Goal: Transaction & Acquisition: Purchase product/service

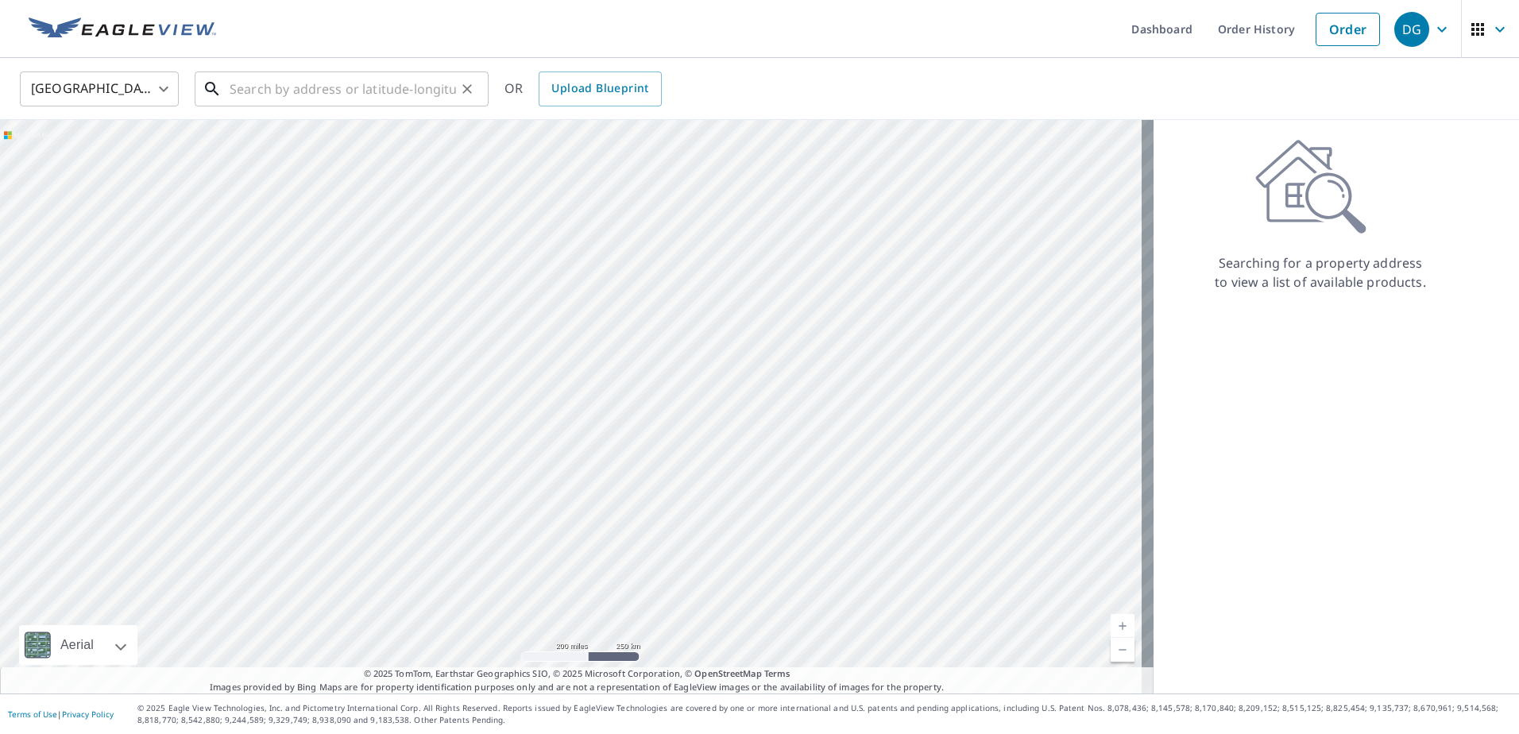
click at [378, 79] on input "text" at bounding box center [343, 89] width 226 height 44
paste input "[STREET_ADDRESS]"
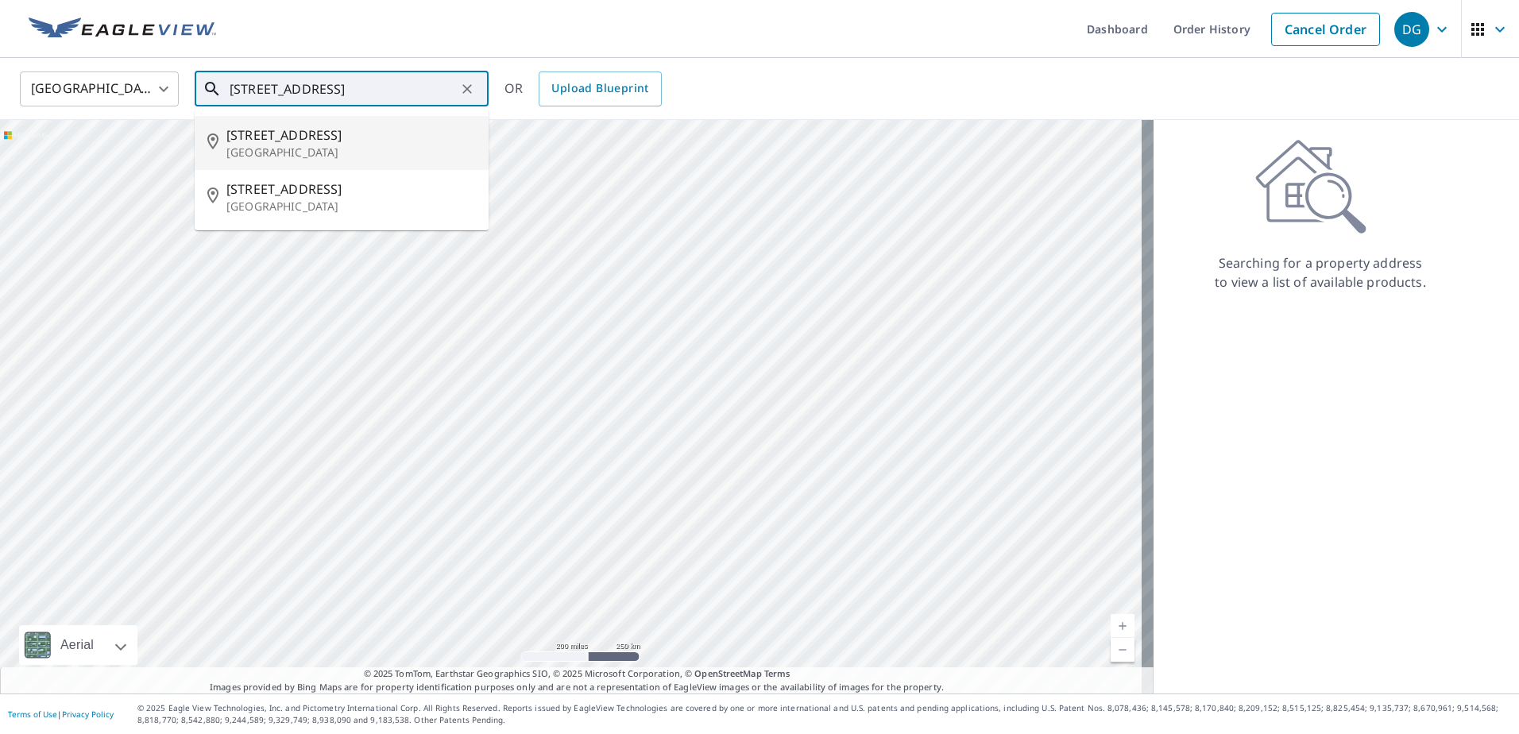
click at [309, 145] on p "[GEOGRAPHIC_DATA]" at bounding box center [350, 153] width 249 height 16
type input "[STREET_ADDRESS]"
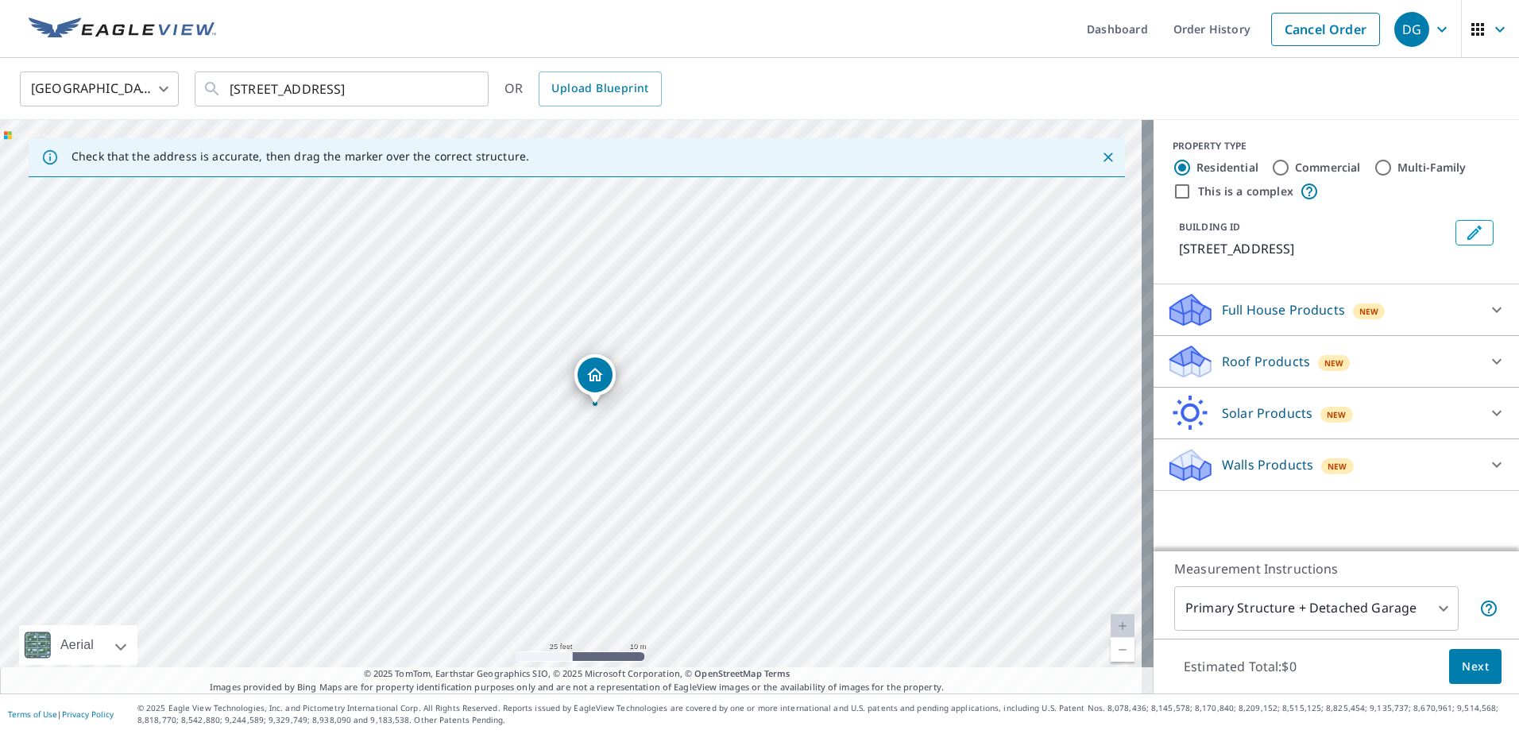
click at [1335, 614] on body "DG DG Dashboard Order History Cancel Order DG [GEOGRAPHIC_DATA] [GEOGRAPHIC_DAT…" at bounding box center [759, 367] width 1519 height 734
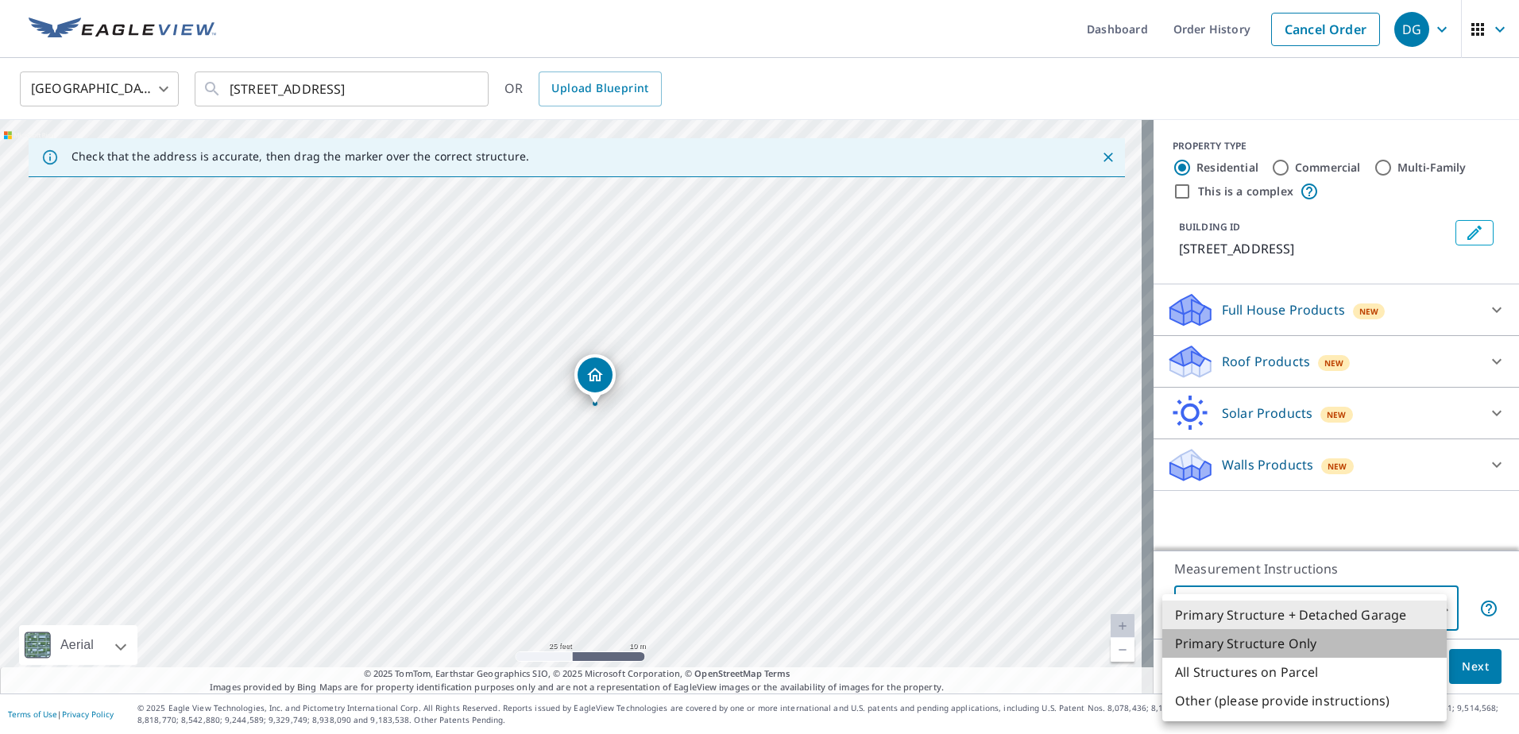
click at [1288, 647] on li "Primary Structure Only" at bounding box center [1304, 643] width 284 height 29
type input "2"
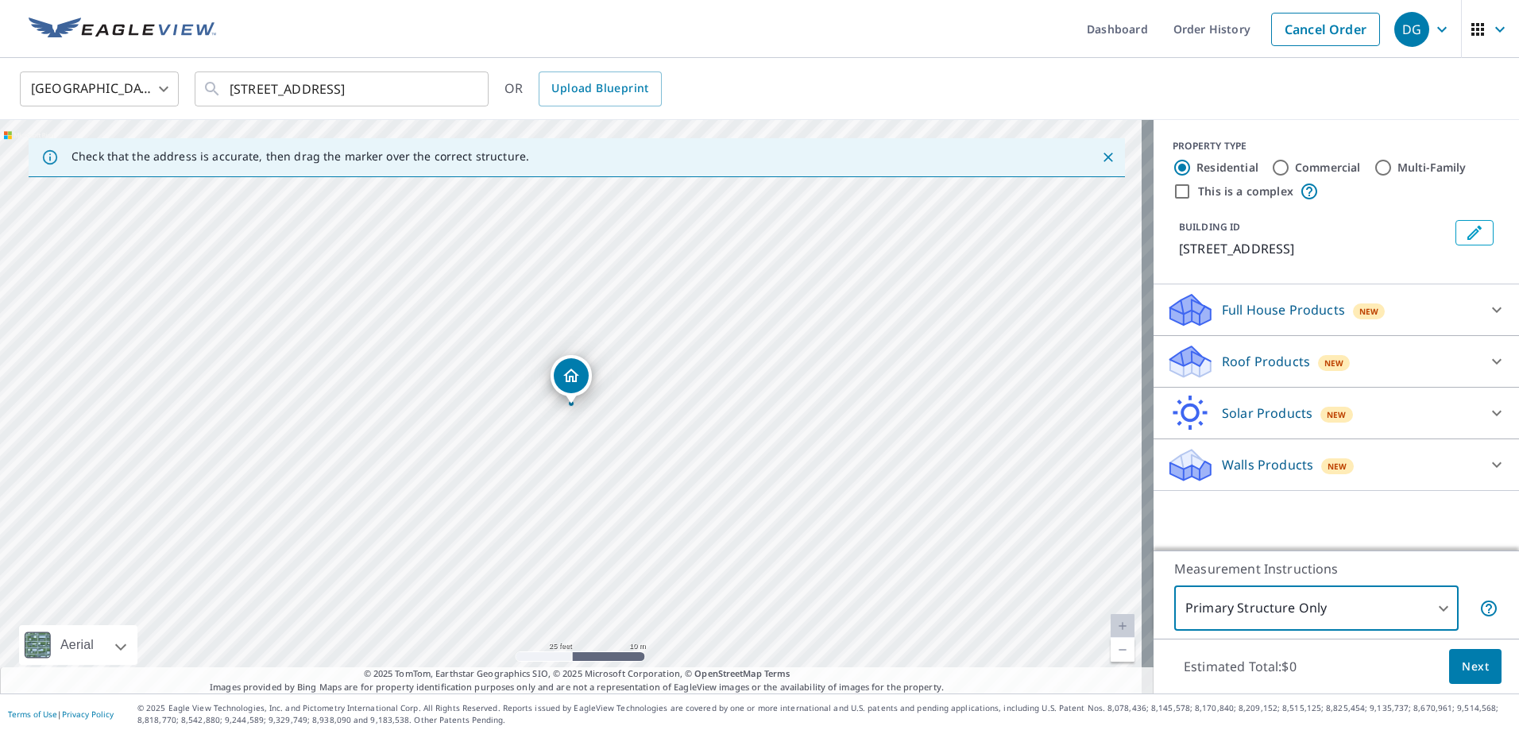
click at [1450, 362] on div "Roof Products New" at bounding box center [1321, 361] width 311 height 37
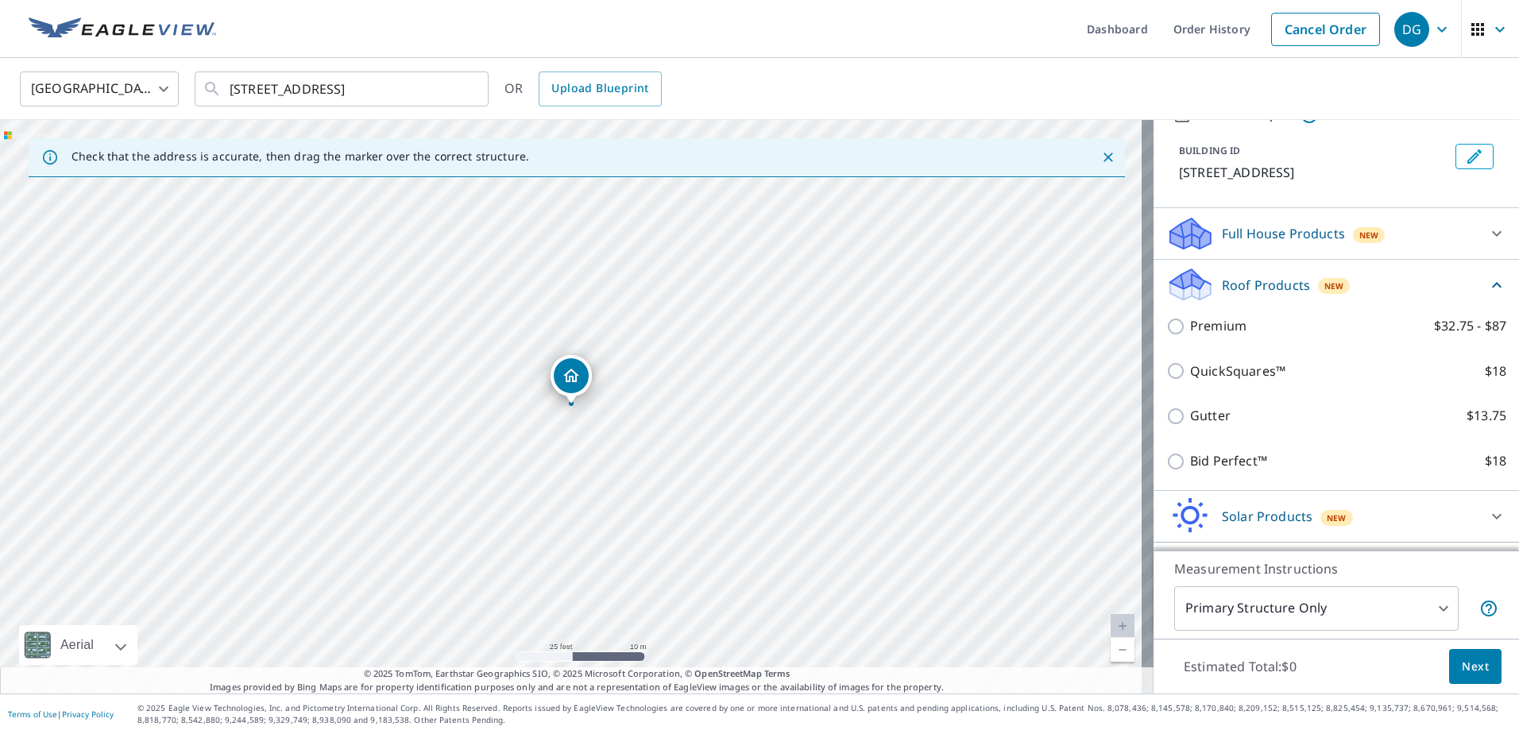
scroll to position [79, 0]
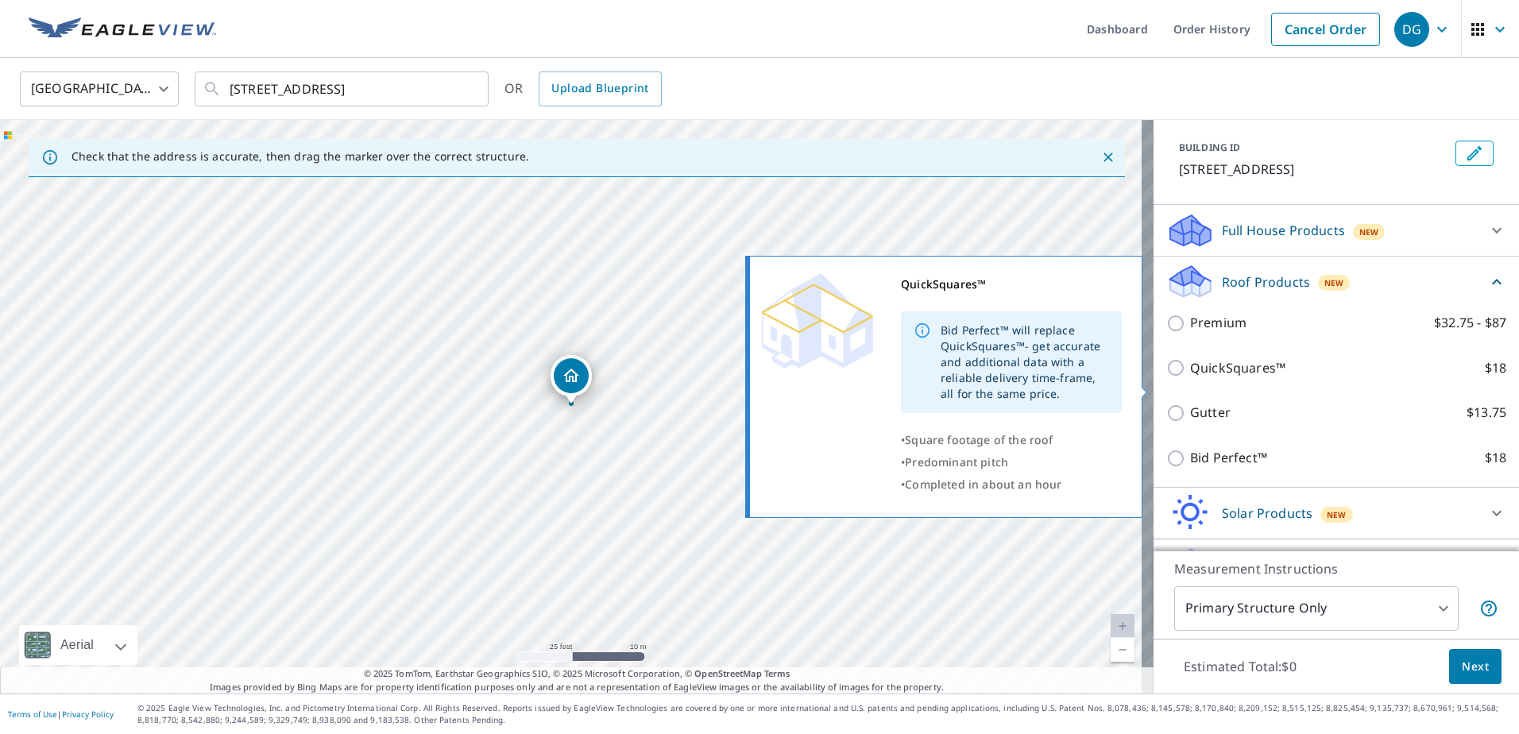
click at [1167, 377] on input "QuickSquares™ $18" at bounding box center [1178, 367] width 24 height 19
checkbox input "true"
type input "1"
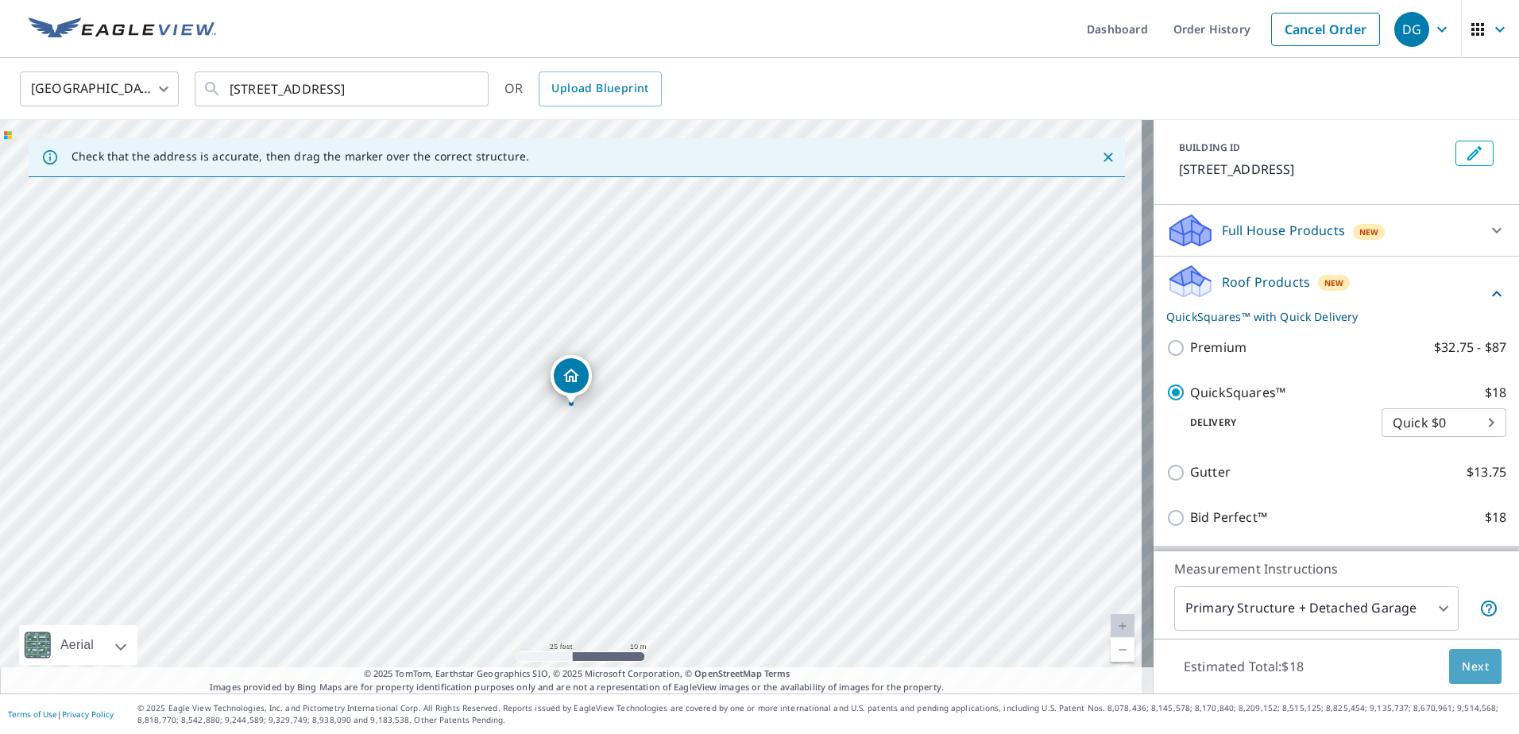
click at [1462, 665] on span "Next" at bounding box center [1475, 667] width 27 height 20
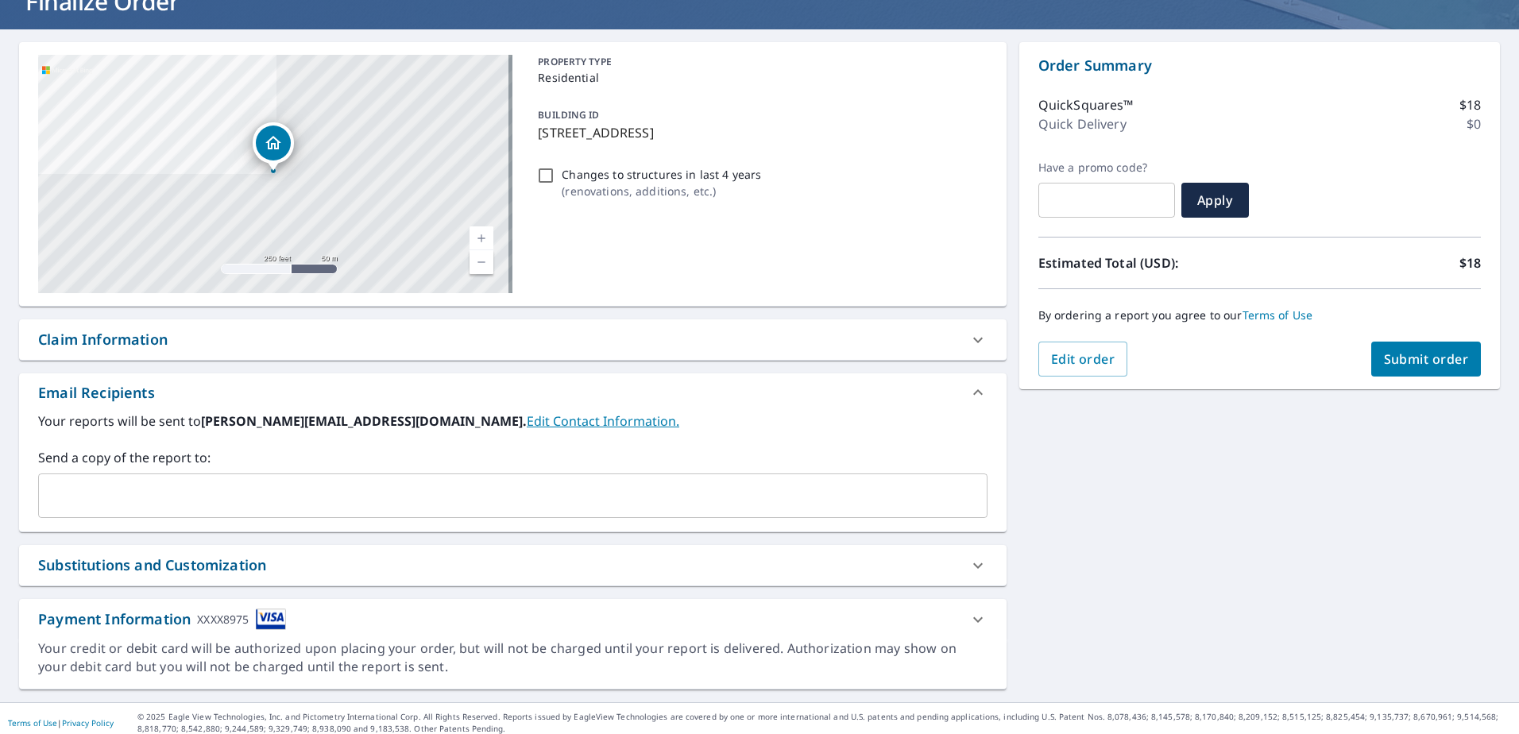
scroll to position [126, 0]
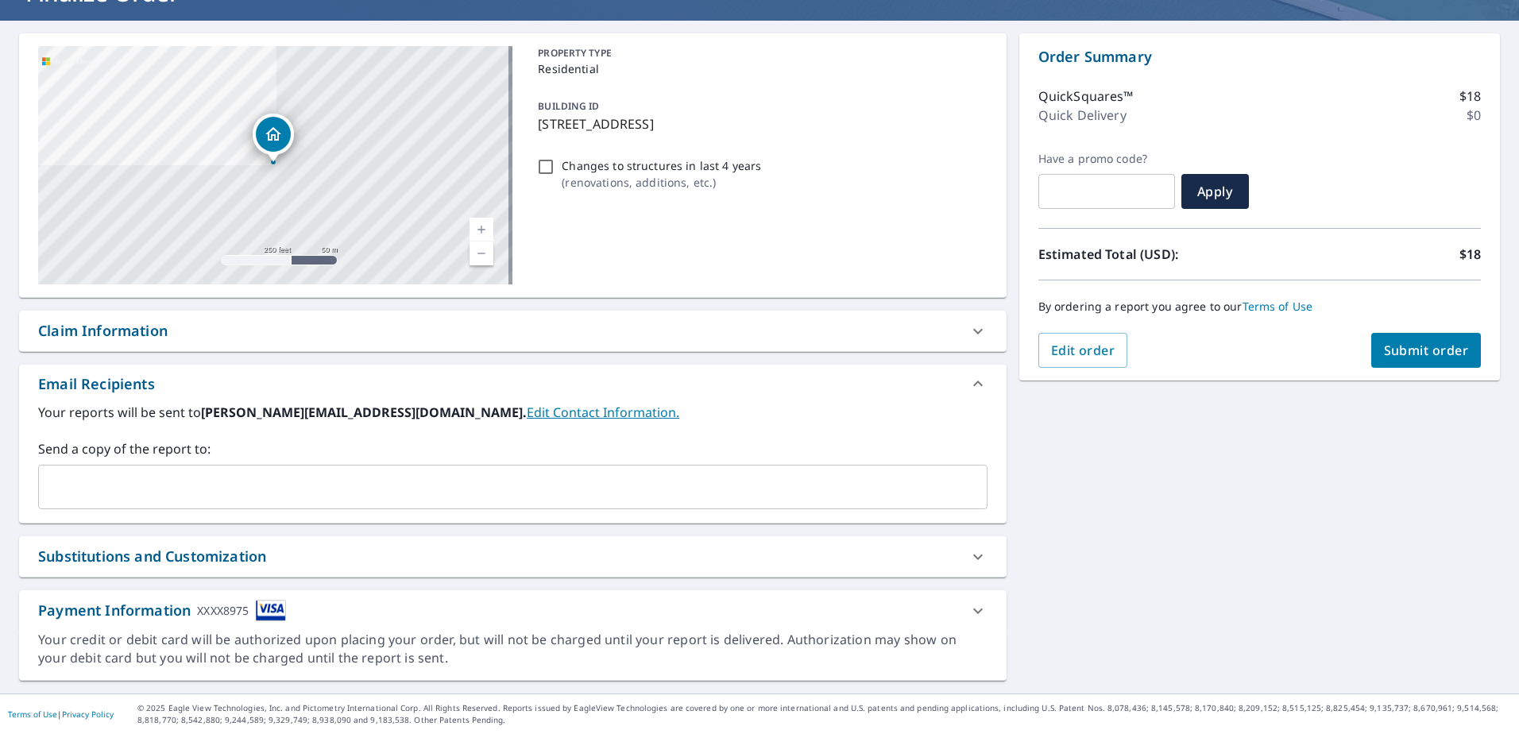
click at [299, 489] on input "text" at bounding box center [500, 487] width 911 height 30
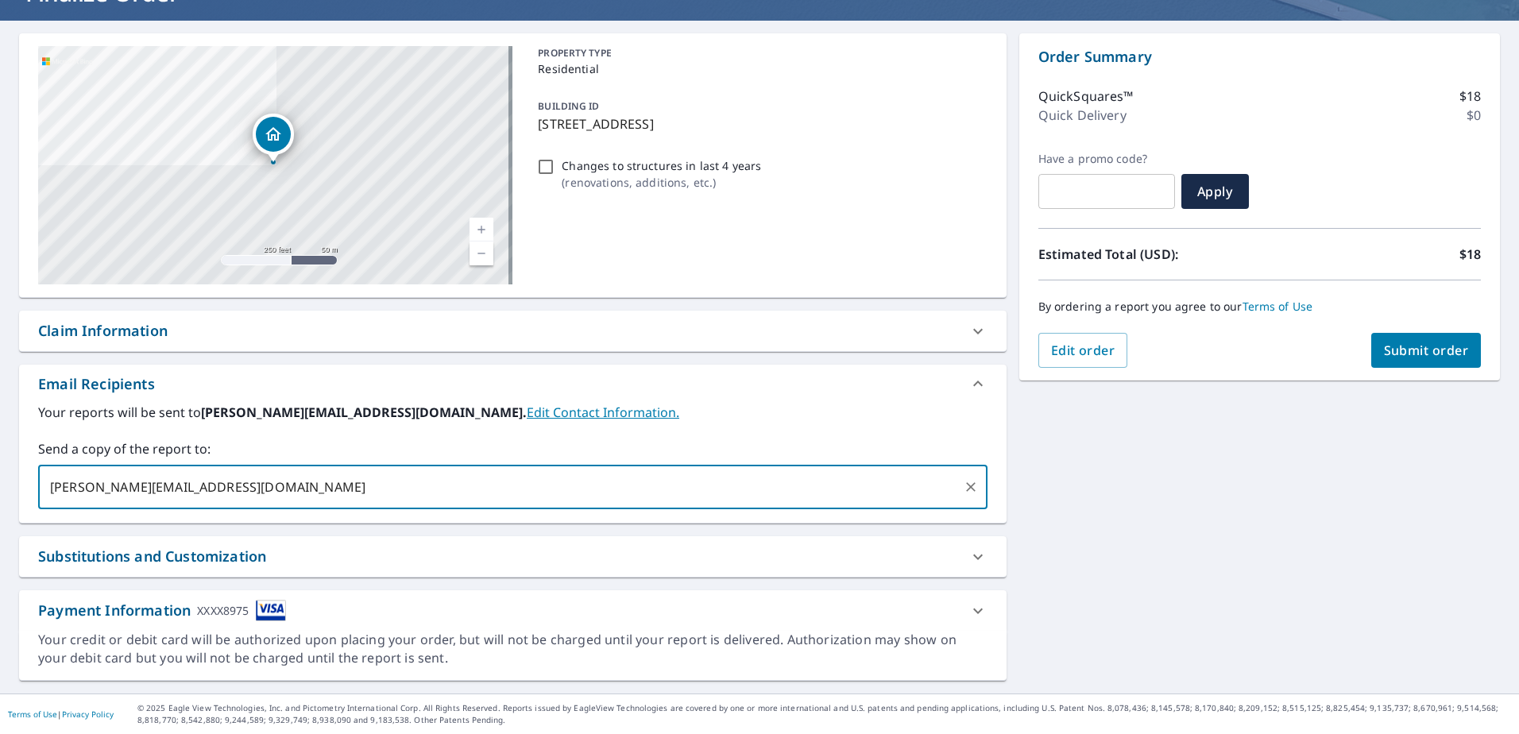
type input "[PERSON_NAME][EMAIL_ADDRESS][DOMAIN_NAME]"
click at [1406, 349] on span "Submit order" at bounding box center [1426, 350] width 85 height 17
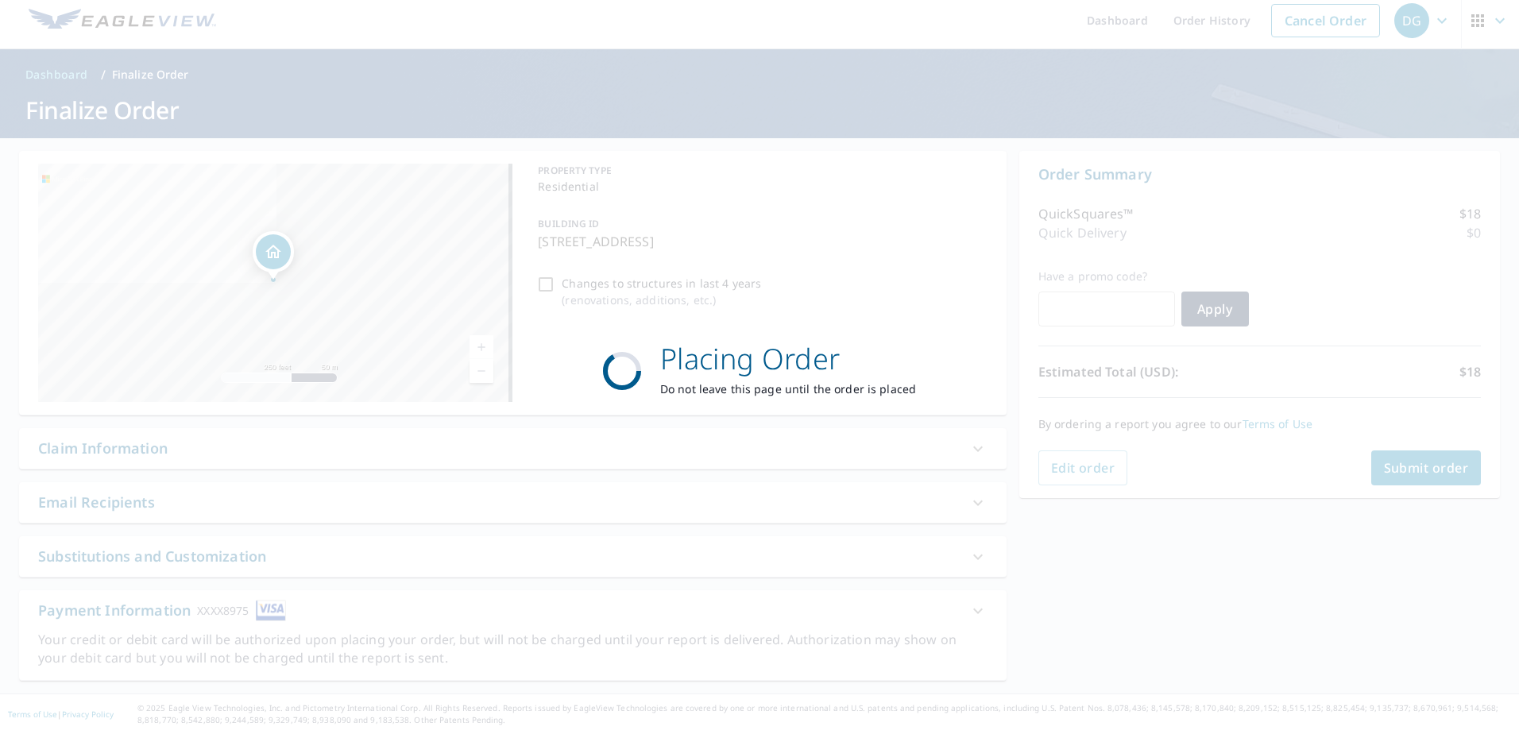
scroll to position [9, 0]
